Goal: Information Seeking & Learning: Learn about a topic

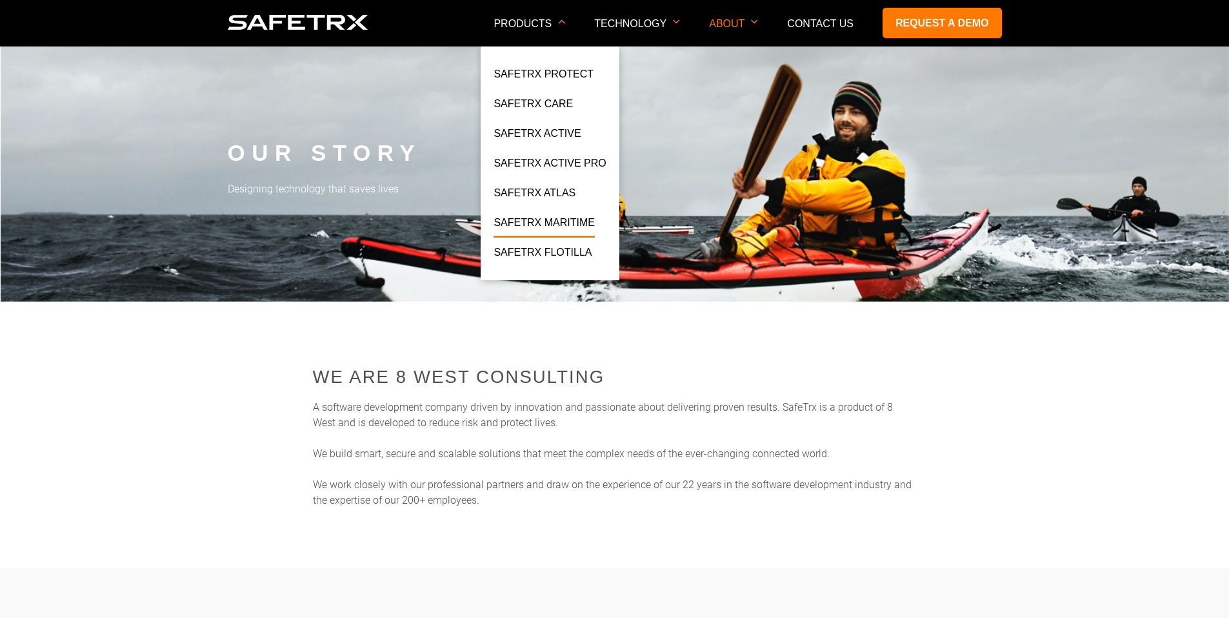
click at [586, 215] on link "SafeTrx Maritime" at bounding box center [544, 225] width 101 height 23
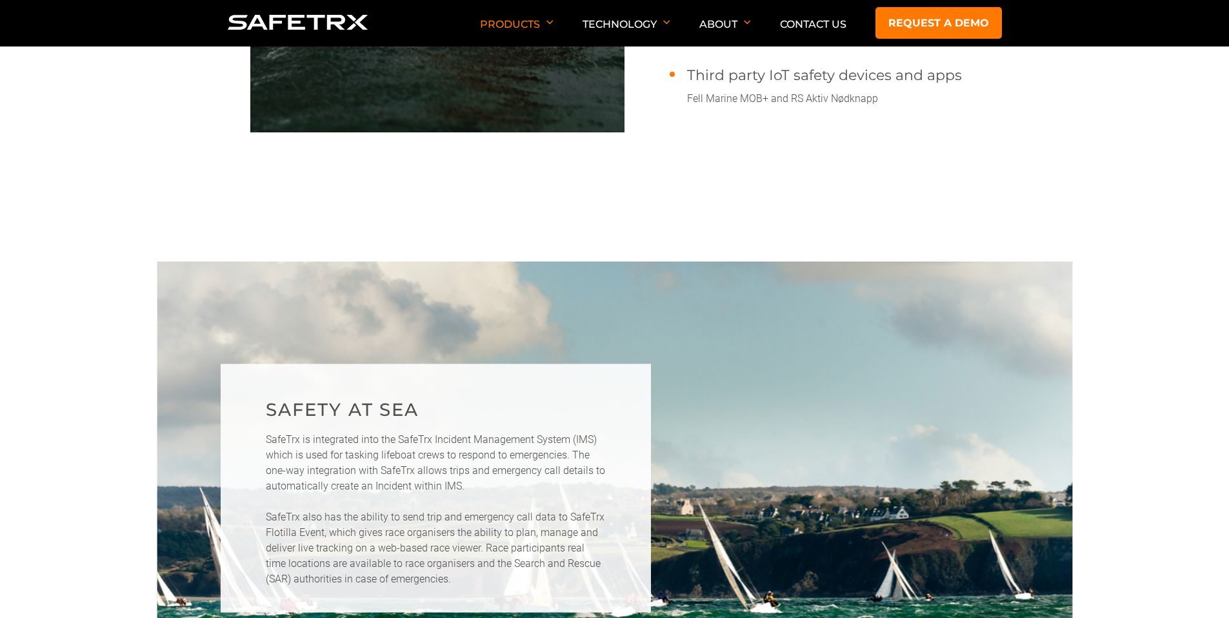
scroll to position [2259, 0]
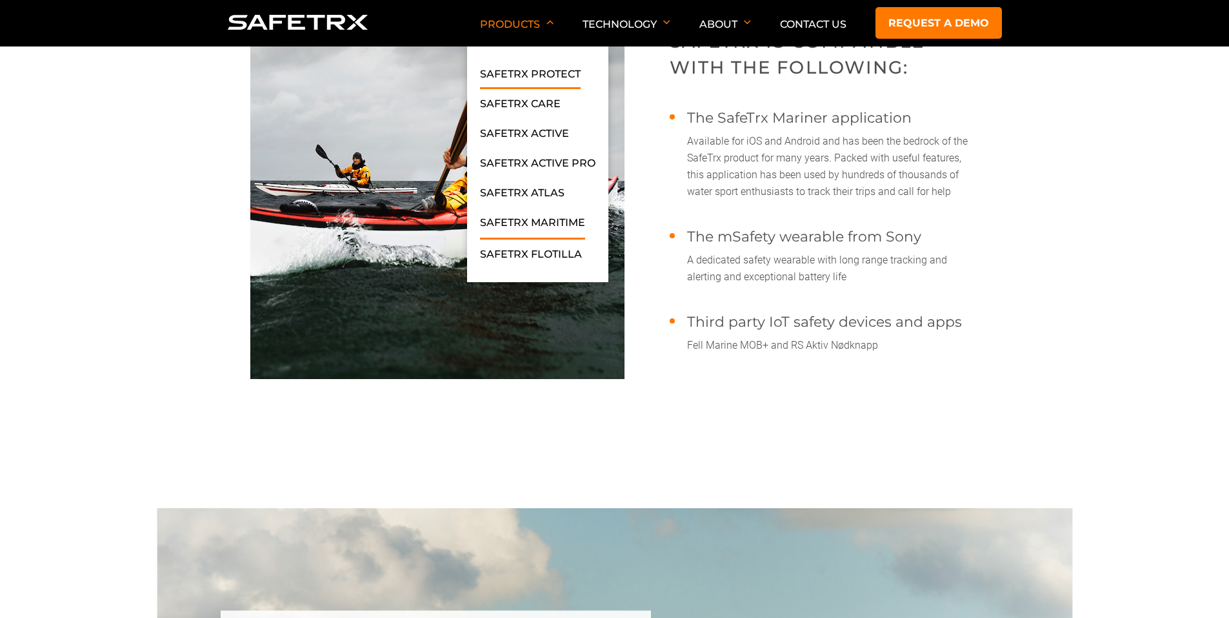
click at [545, 74] on link "SafeTrx Protect" at bounding box center [530, 77] width 101 height 23
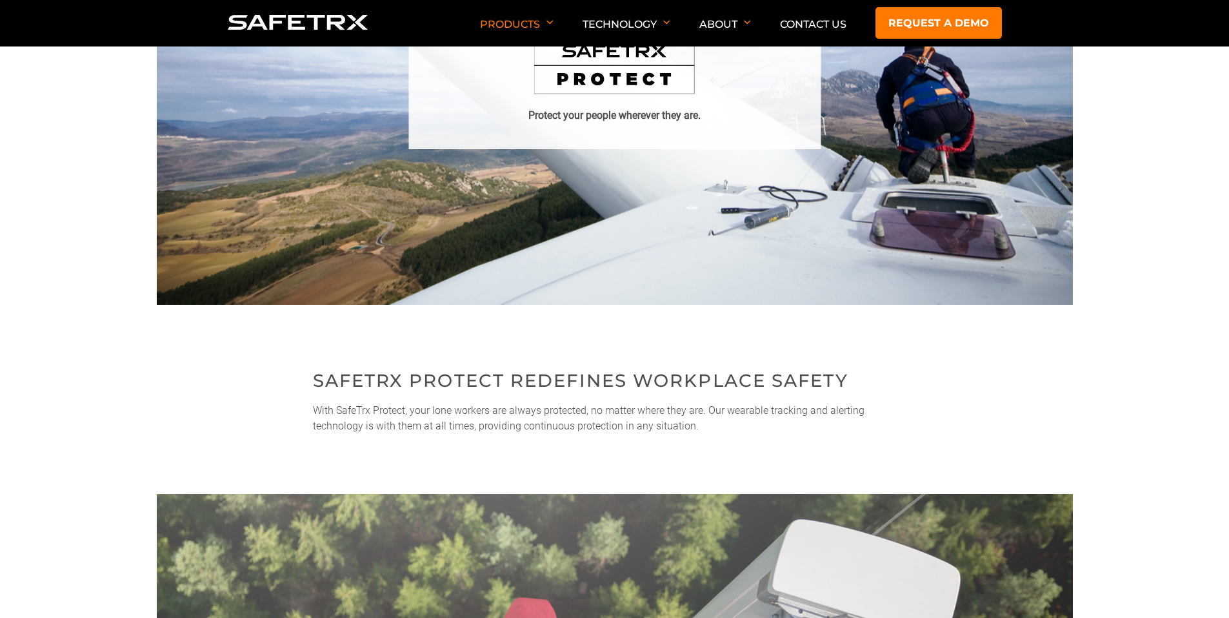
scroll to position [516, 0]
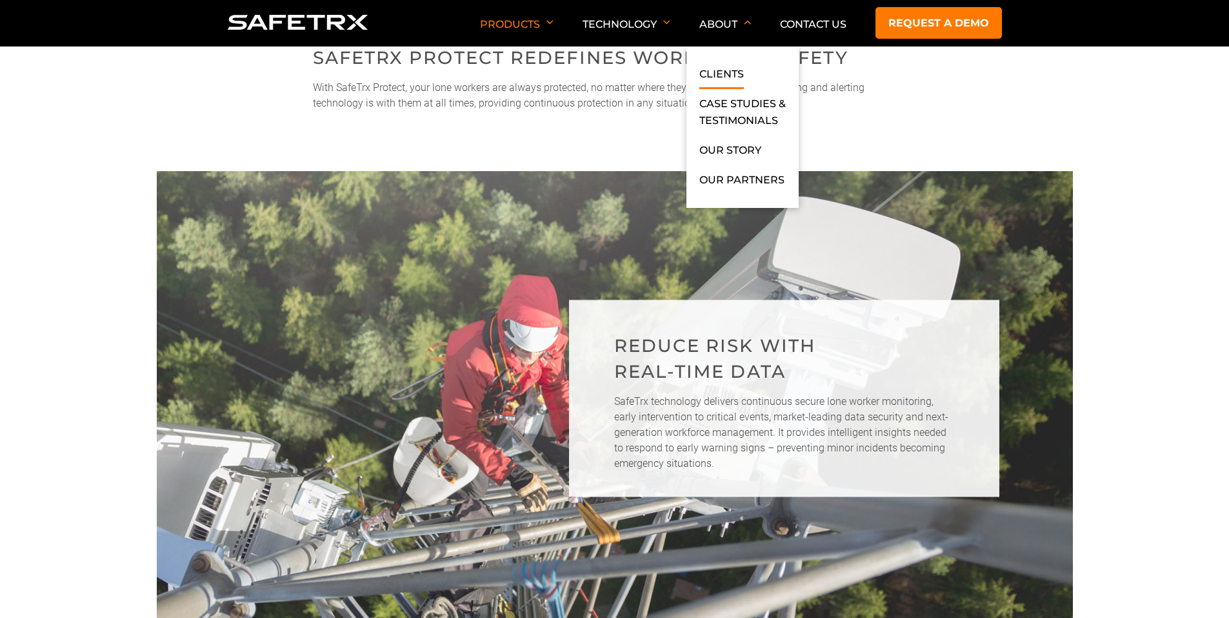
click at [734, 78] on link "Clients" at bounding box center [722, 77] width 45 height 23
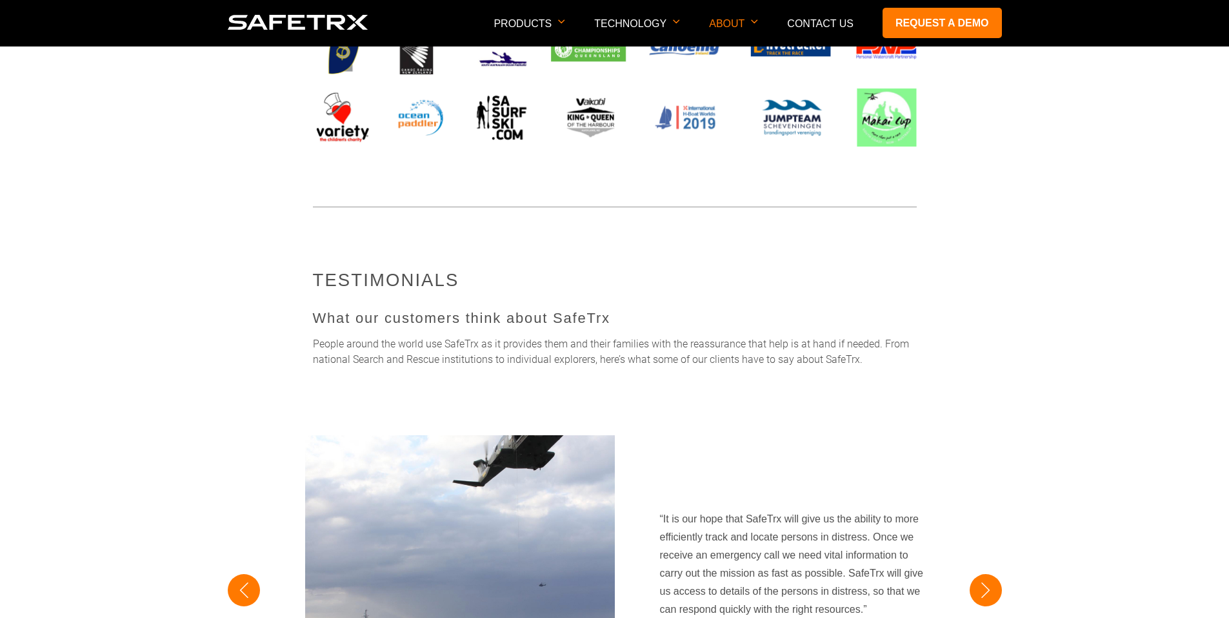
scroll to position [839, 0]
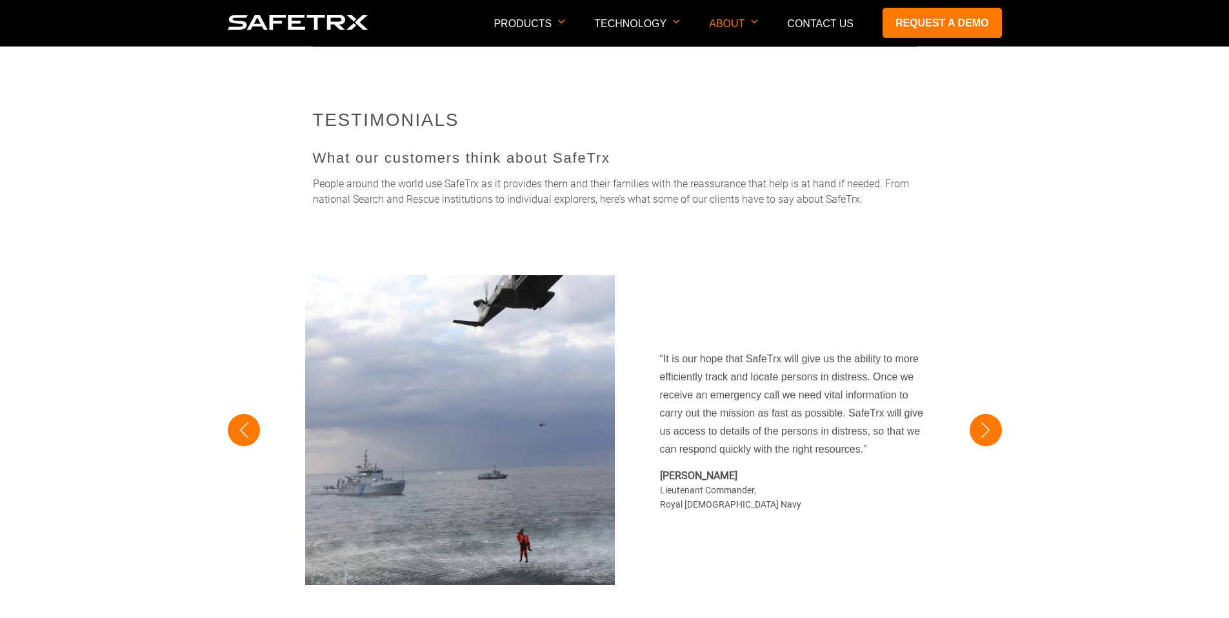
click at [984, 427] on button "Next" at bounding box center [986, 430] width 32 height 32
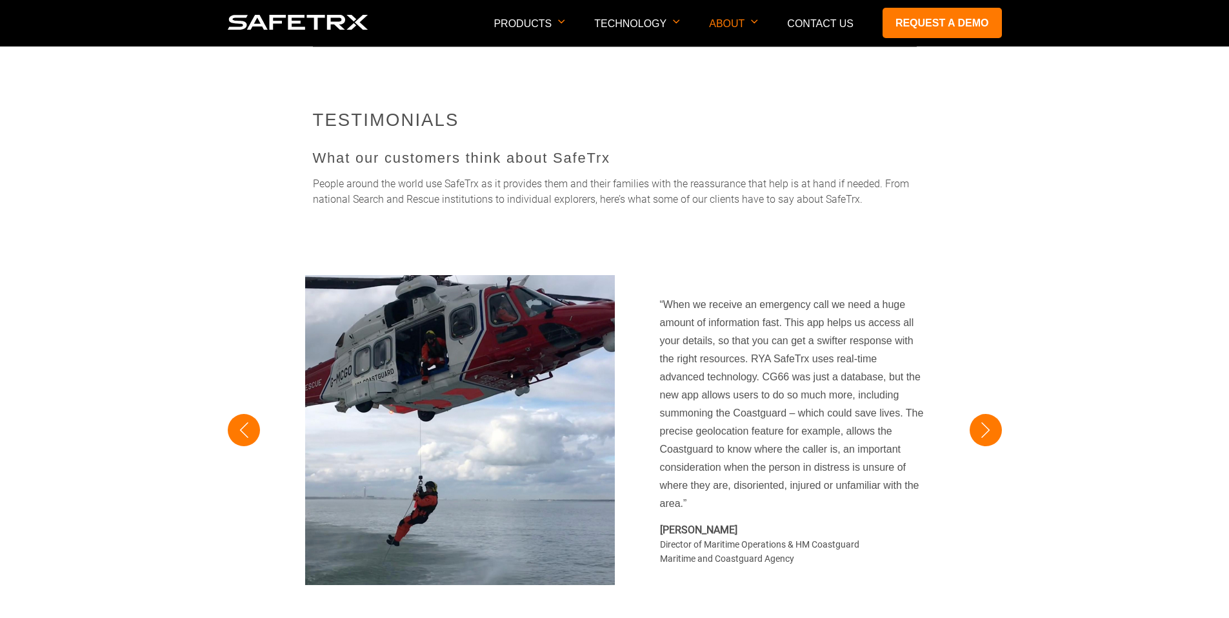
click at [984, 427] on button "Next" at bounding box center [986, 430] width 32 height 32
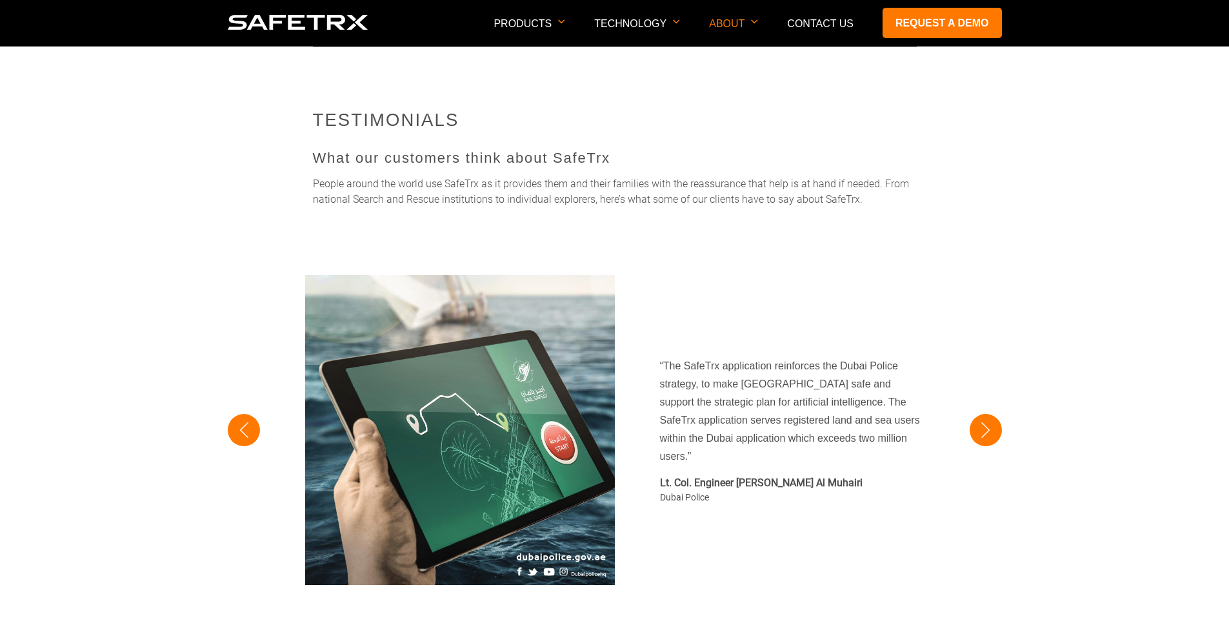
click at [984, 427] on button "Next" at bounding box center [986, 430] width 32 height 32
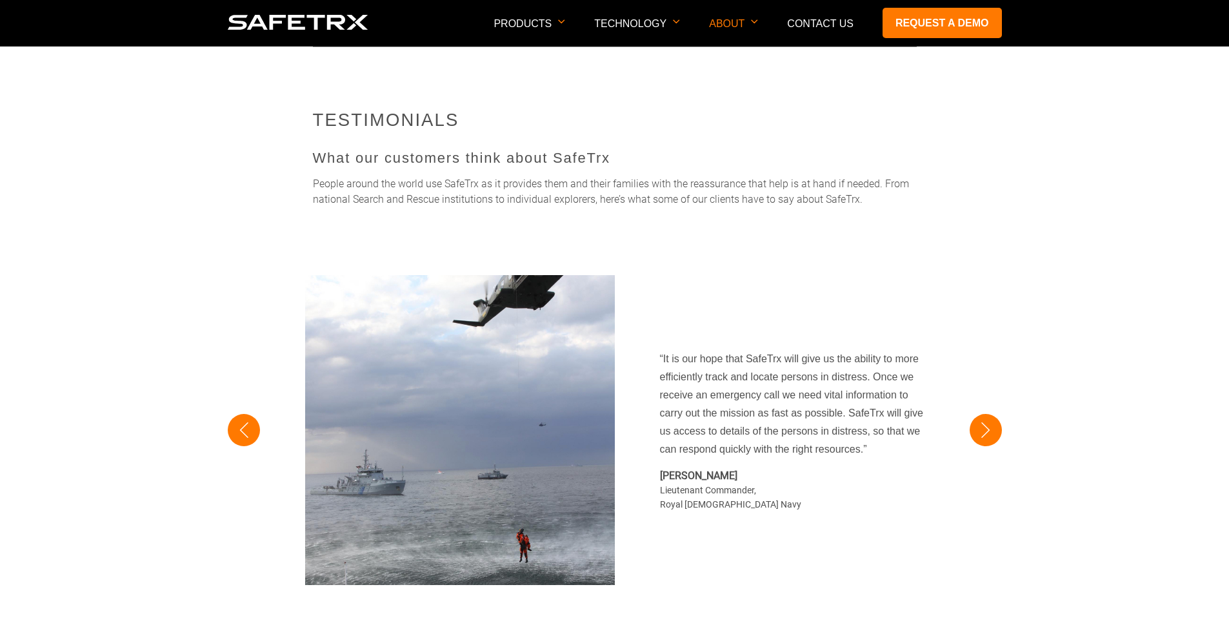
click at [984, 425] on button "Next" at bounding box center [986, 430] width 32 height 32
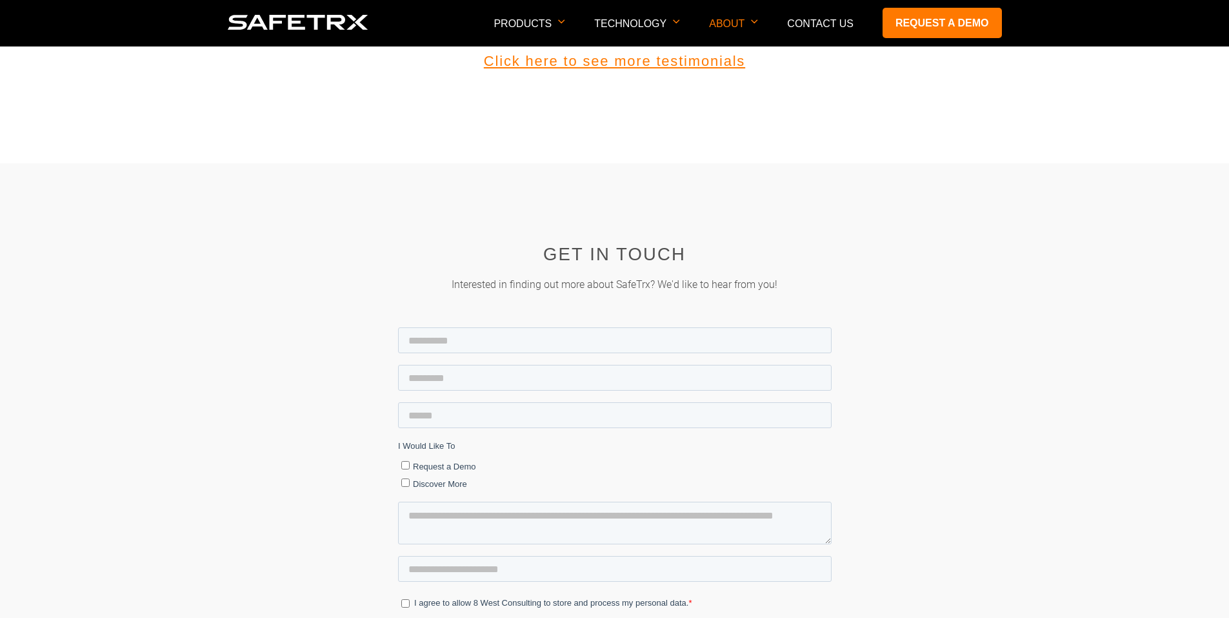
scroll to position [1226, 0]
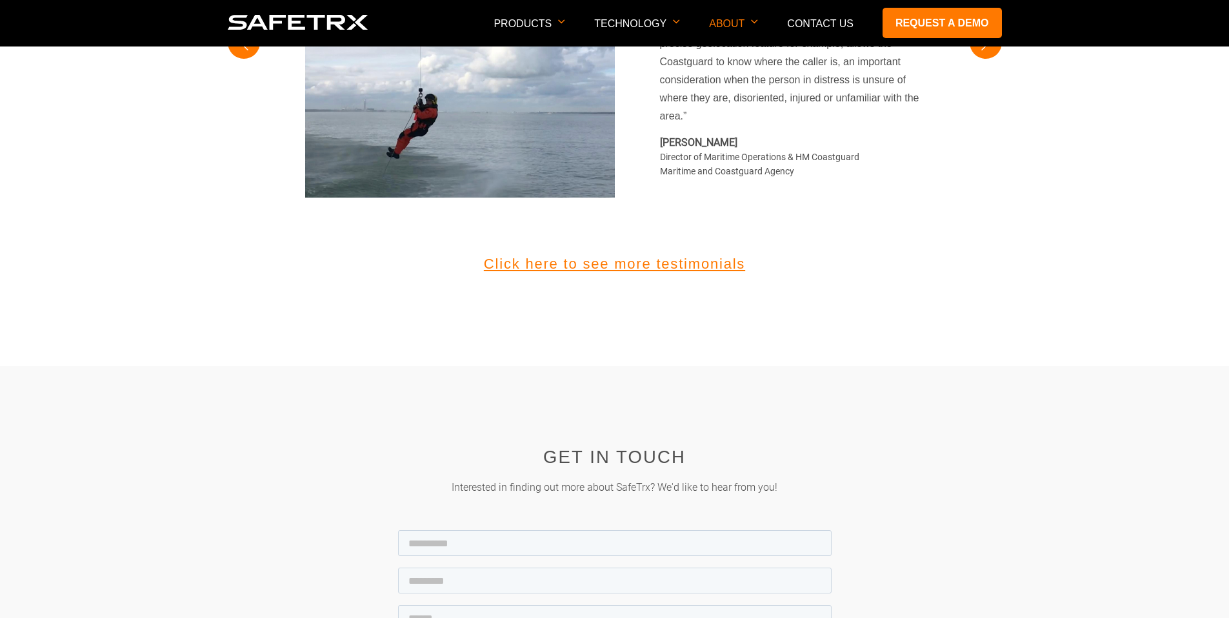
click at [567, 262] on link "Click here to see more testimonials" at bounding box center [615, 264] width 774 height 17
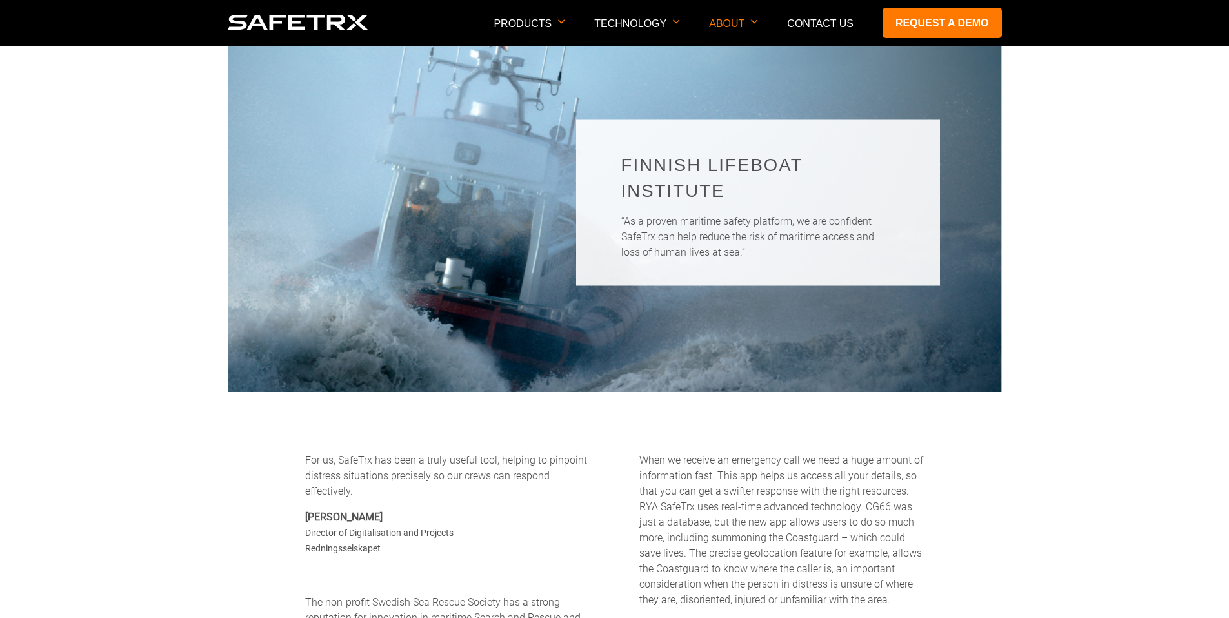
scroll to position [516, 0]
